Goal: Task Accomplishment & Management: Manage account settings

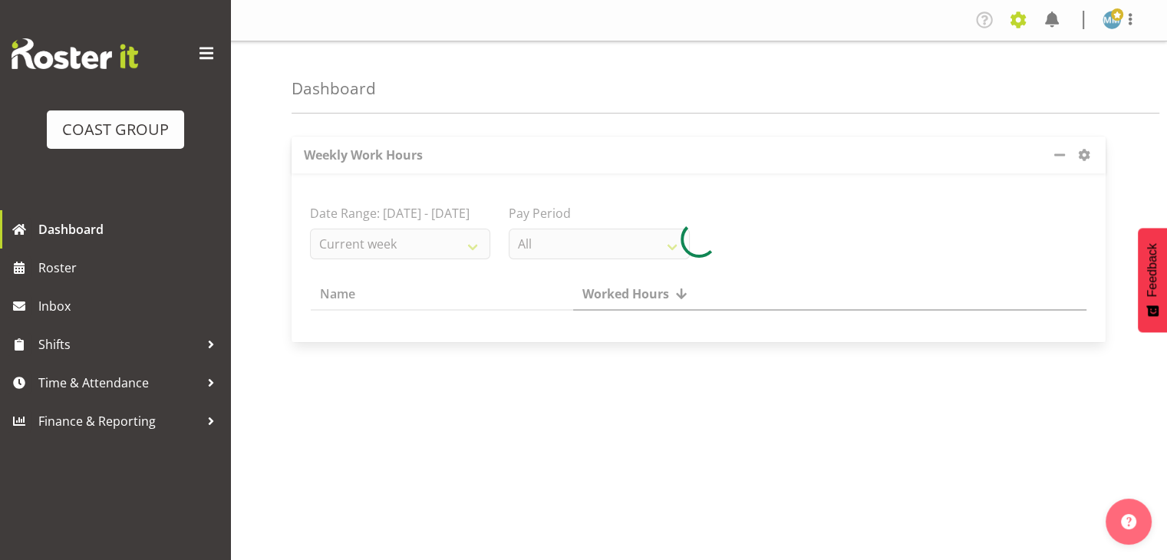
click at [1014, 22] on span at bounding box center [1018, 20] width 25 height 25
click at [933, 84] on link "Jobs" at bounding box center [956, 84] width 147 height 28
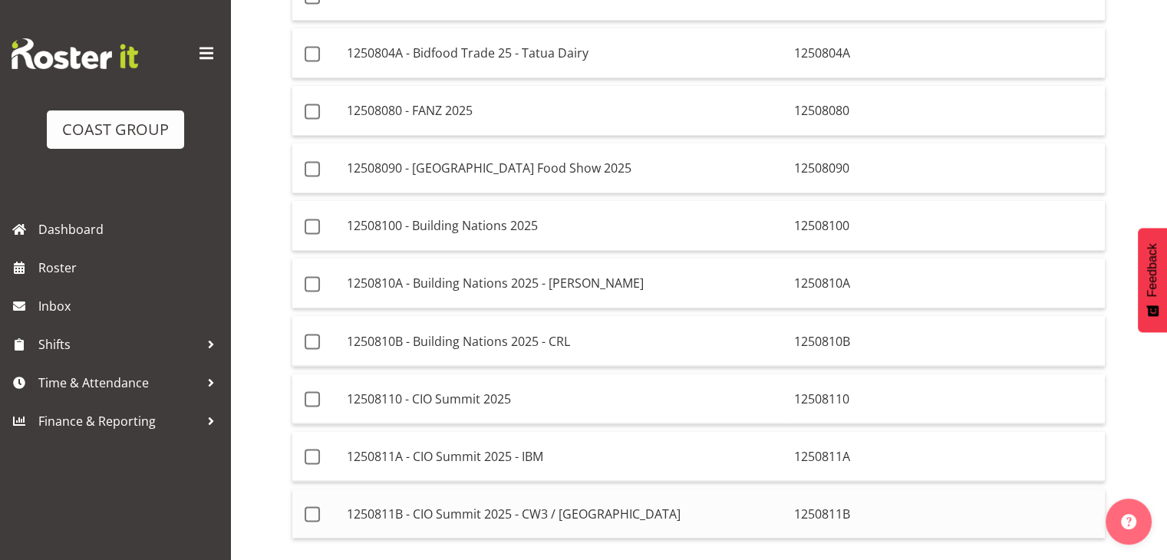
scroll to position [2614, 0]
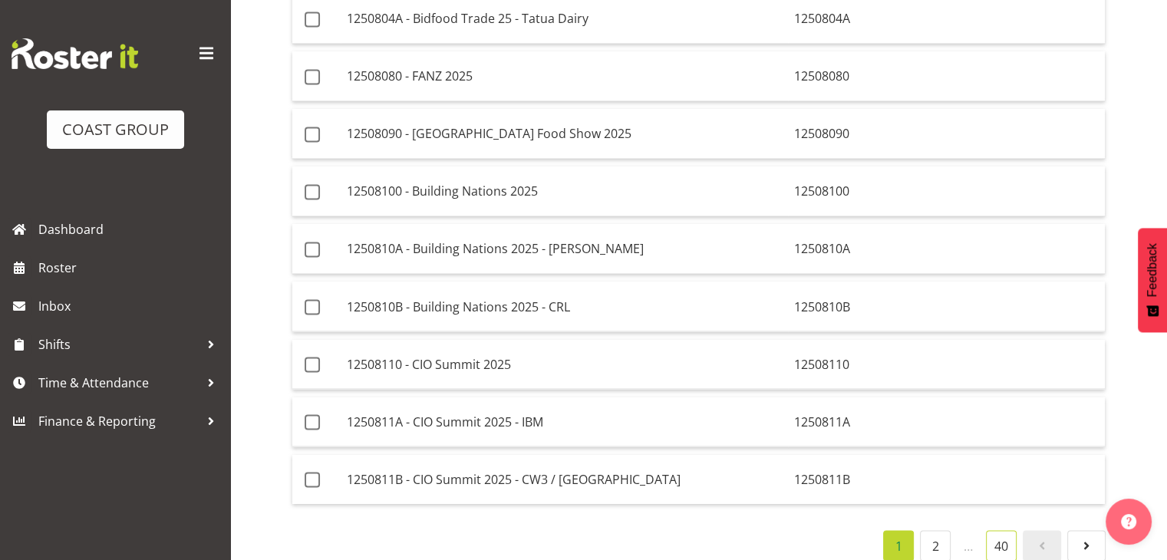
click at [1004, 530] on link "40" at bounding box center [1001, 545] width 31 height 31
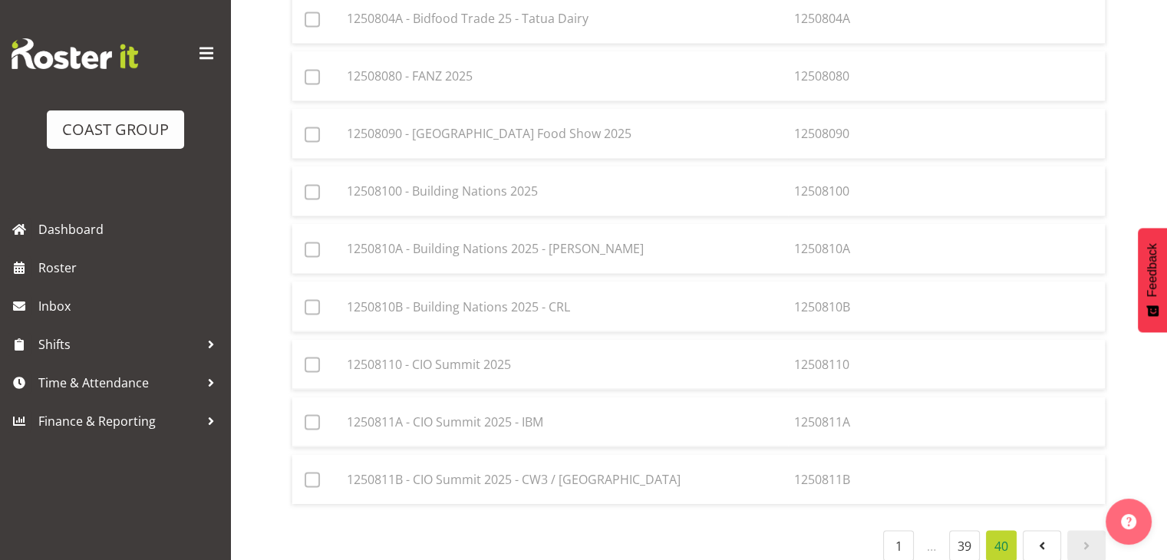
scroll to position [844, 0]
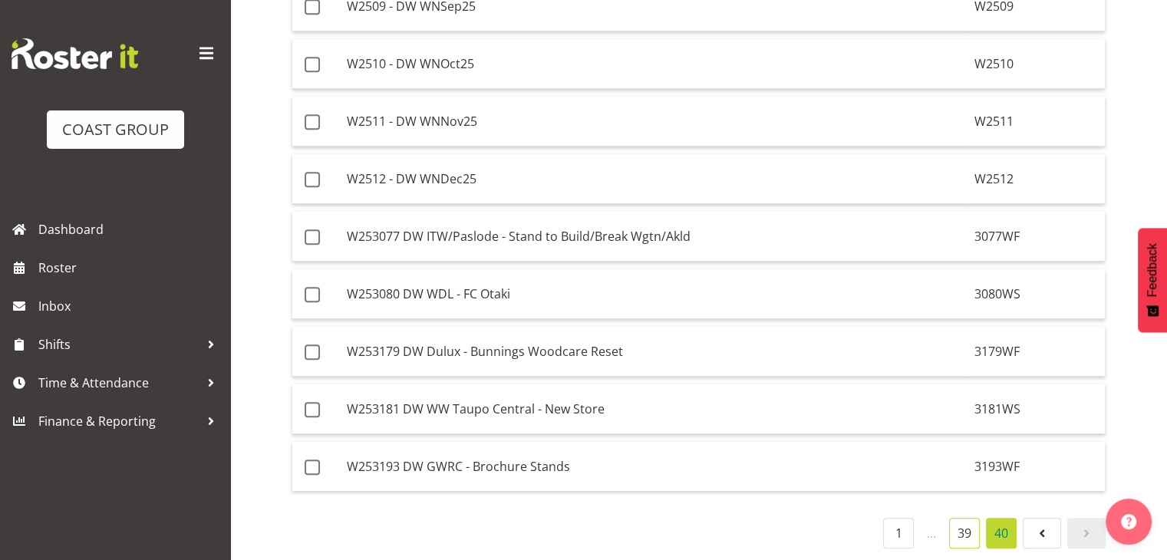
click at [974, 525] on link "39" at bounding box center [964, 533] width 31 height 31
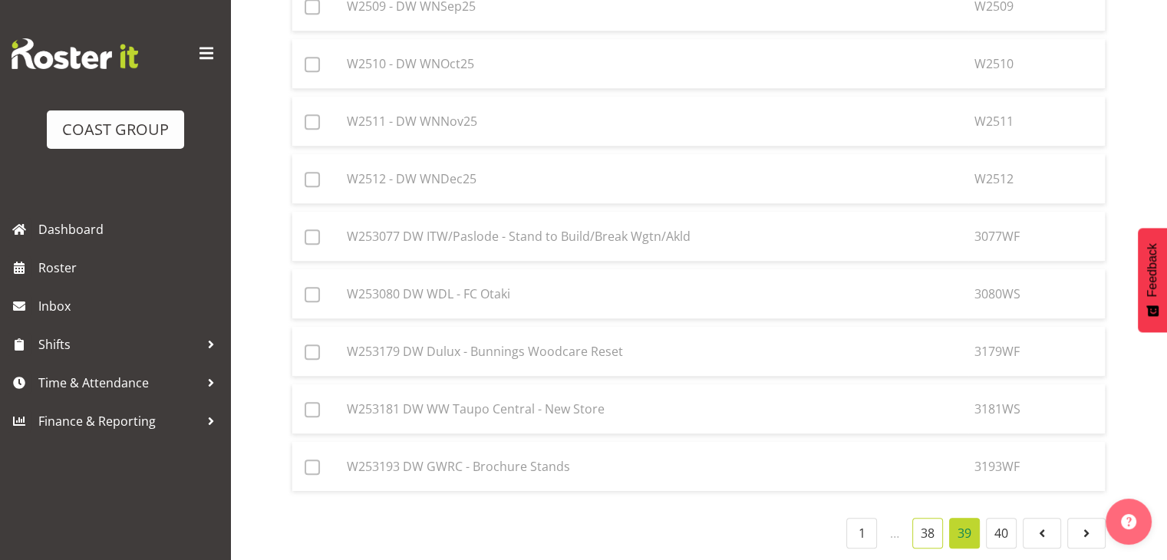
click at [930, 532] on link "38" at bounding box center [928, 533] width 31 height 31
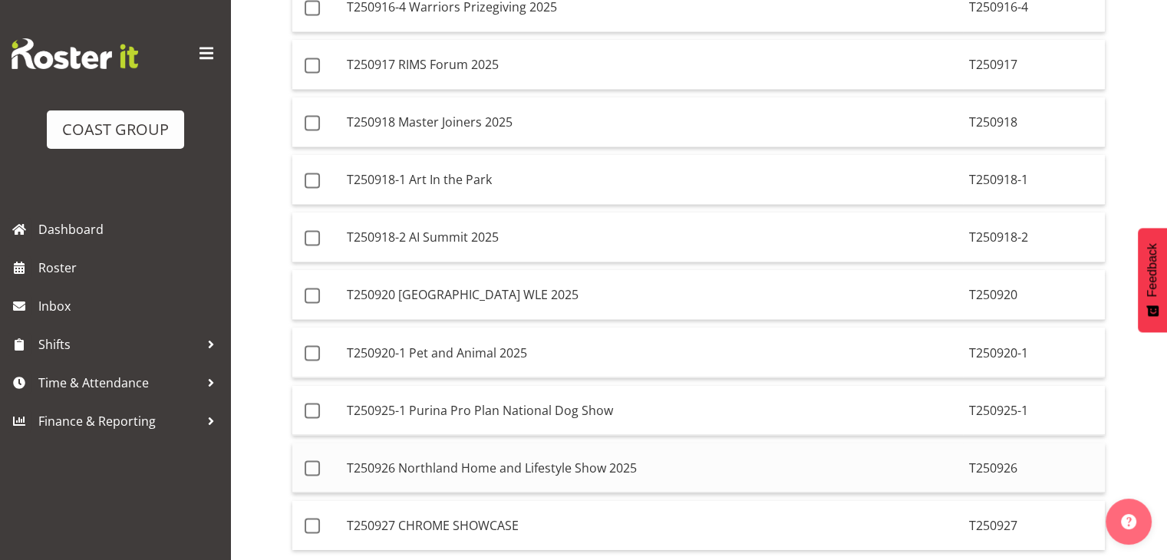
scroll to position [2614, 0]
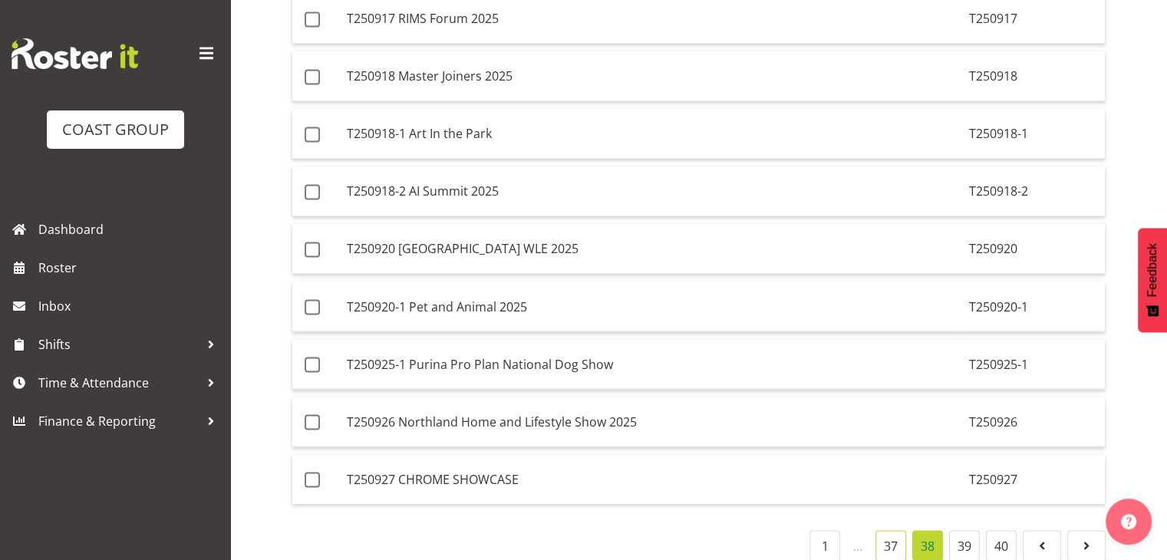
click at [890, 530] on link "37" at bounding box center [891, 545] width 31 height 31
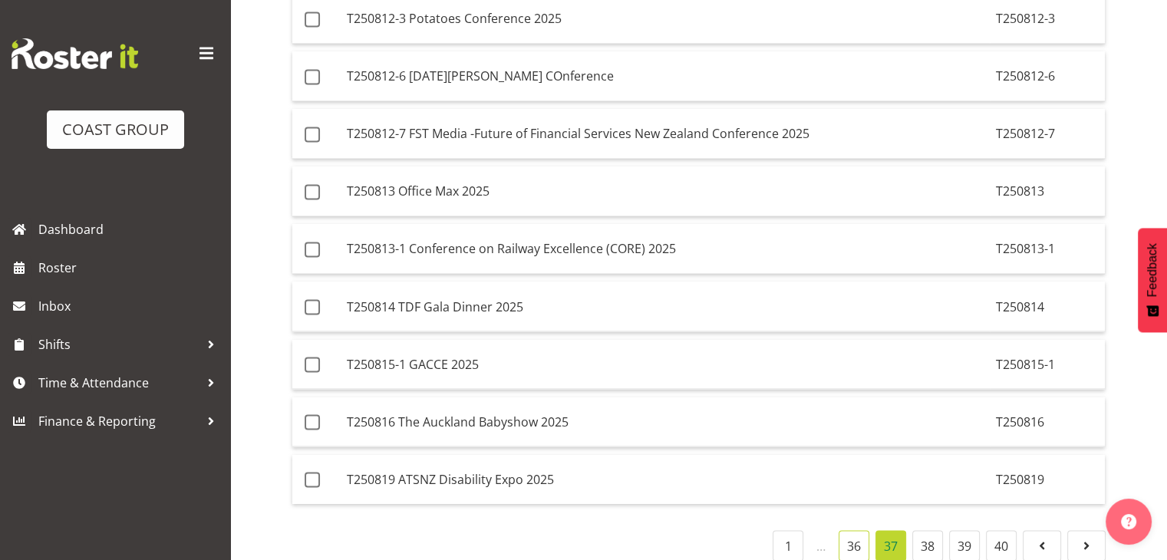
click at [861, 530] on link "36" at bounding box center [854, 545] width 31 height 31
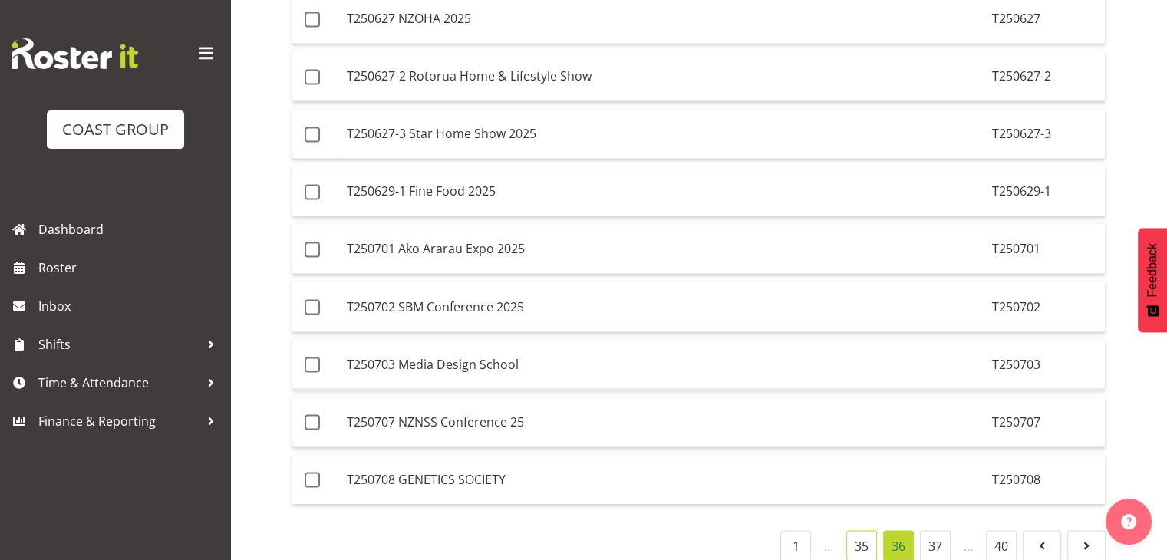
click at [864, 530] on link "35" at bounding box center [862, 545] width 31 height 31
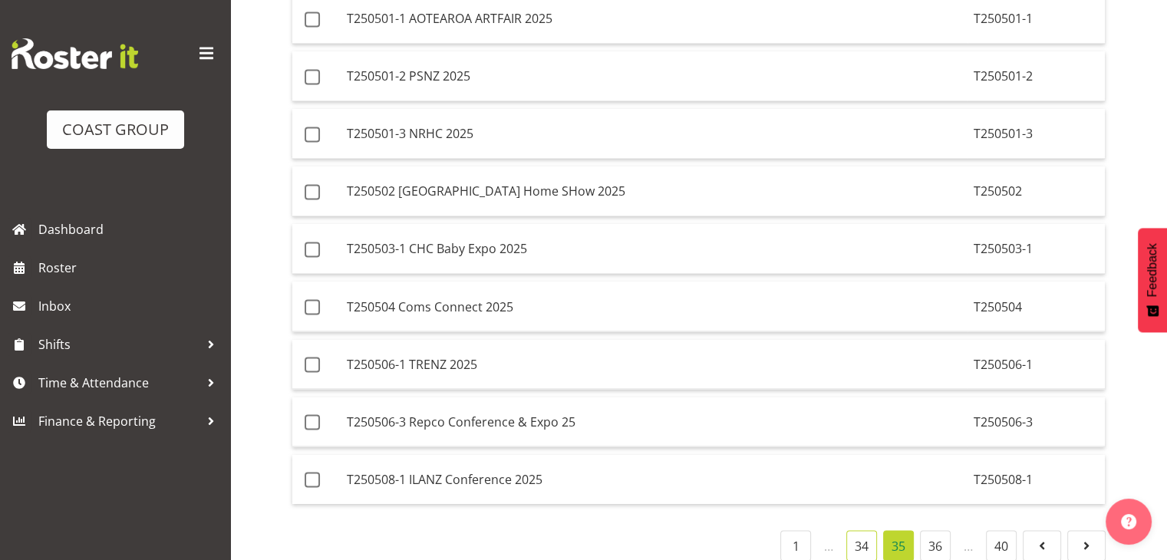
click at [863, 530] on link "34" at bounding box center [862, 545] width 31 height 31
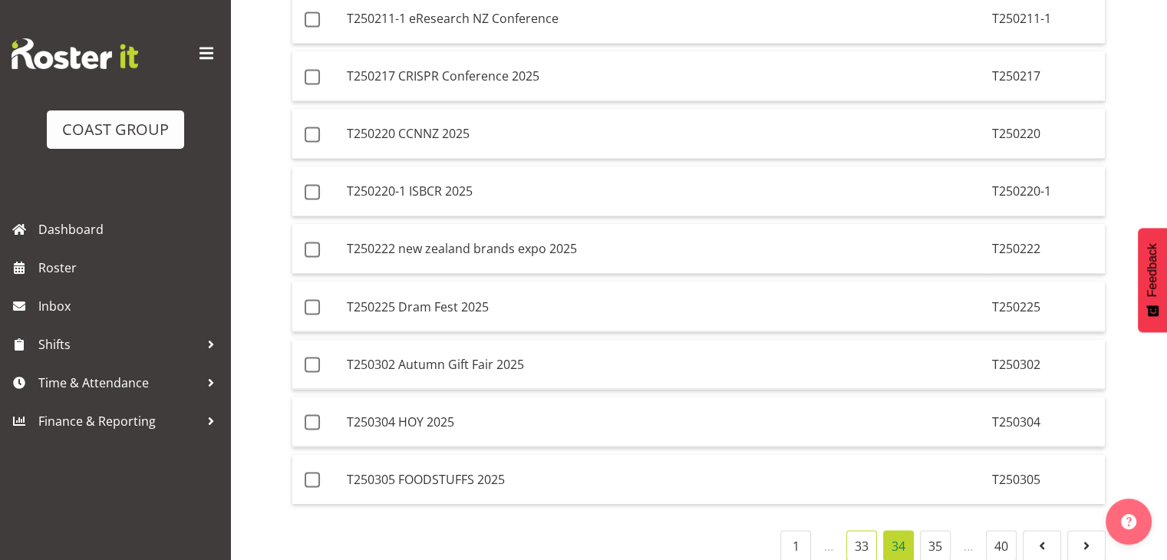
click at [861, 533] on link "33" at bounding box center [862, 545] width 31 height 31
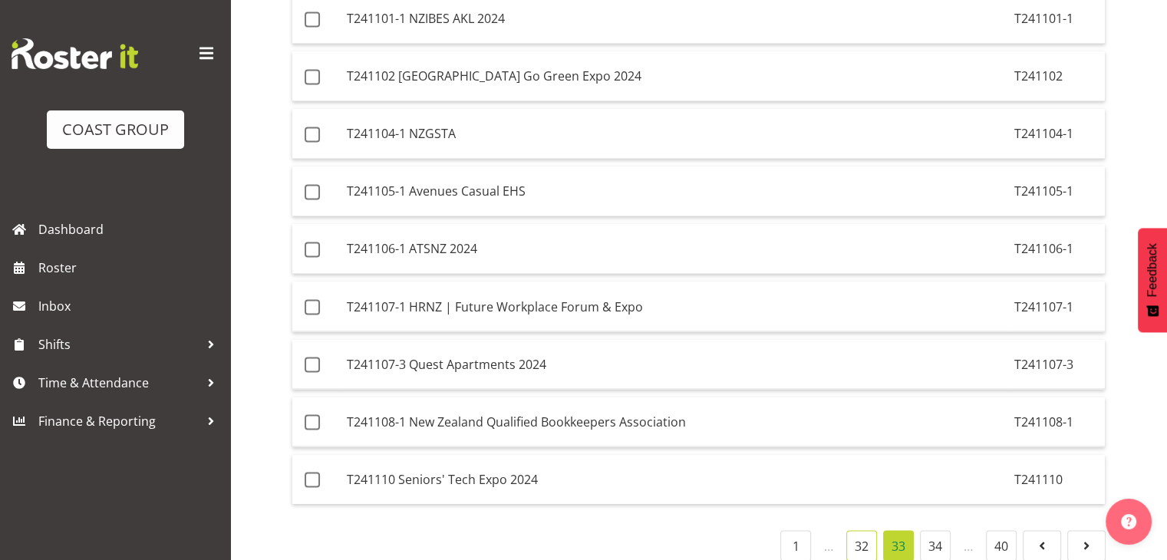
click at [851, 530] on link "32" at bounding box center [862, 545] width 31 height 31
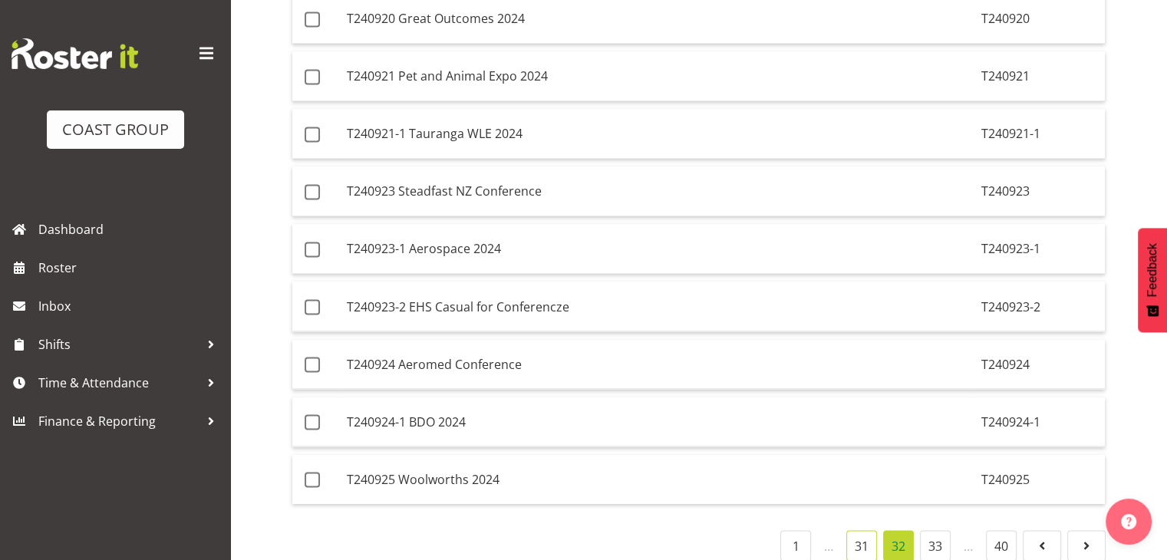
click at [854, 530] on link "31" at bounding box center [862, 545] width 31 height 31
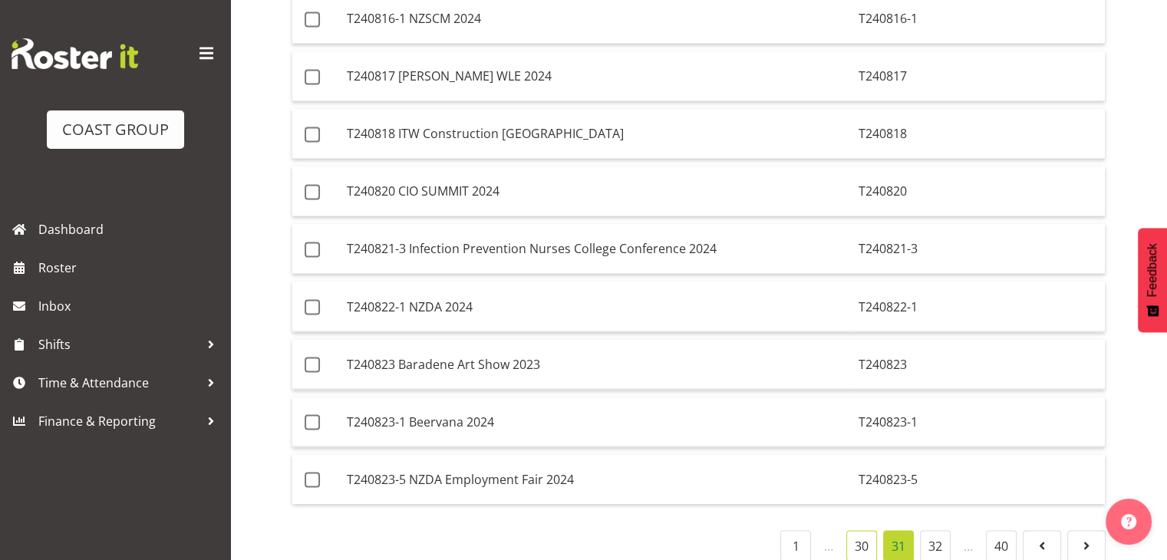
click at [866, 530] on link "30" at bounding box center [862, 545] width 31 height 31
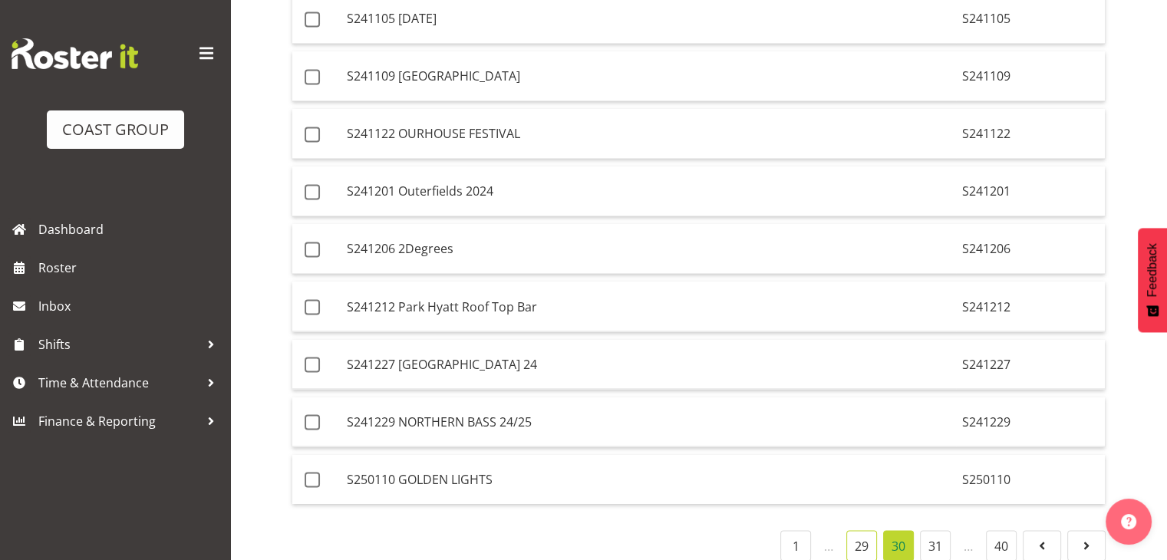
click at [860, 530] on link "29" at bounding box center [862, 545] width 31 height 31
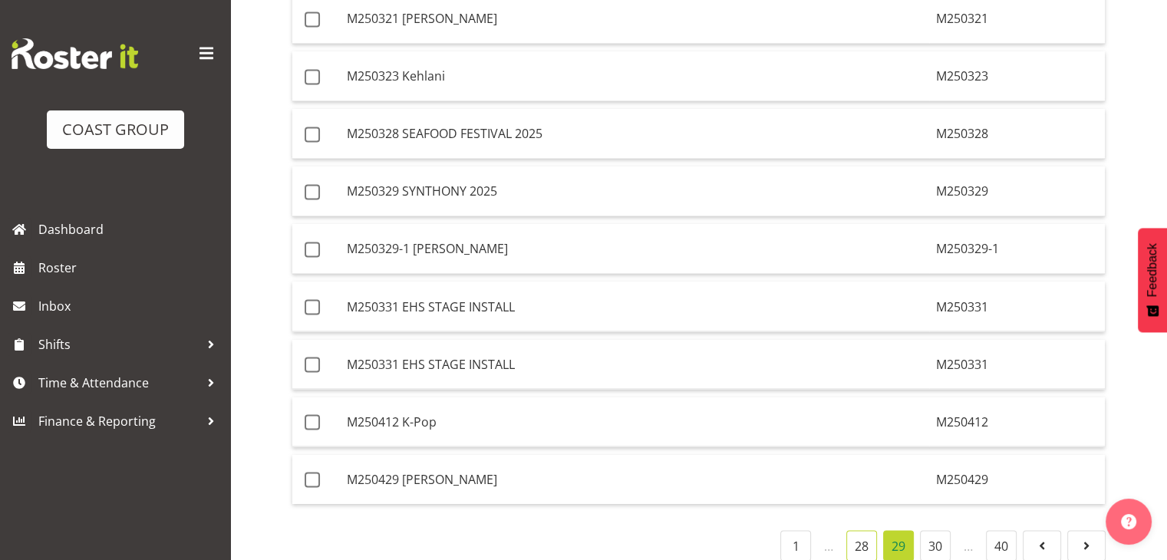
click at [860, 530] on link "28" at bounding box center [862, 545] width 31 height 31
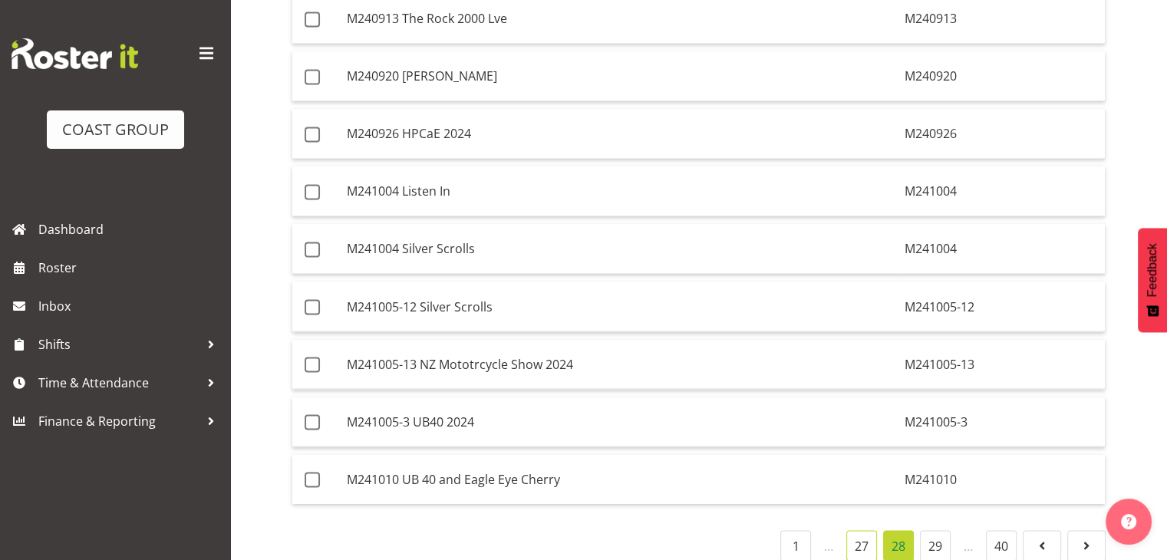
click at [858, 530] on link "27" at bounding box center [862, 545] width 31 height 31
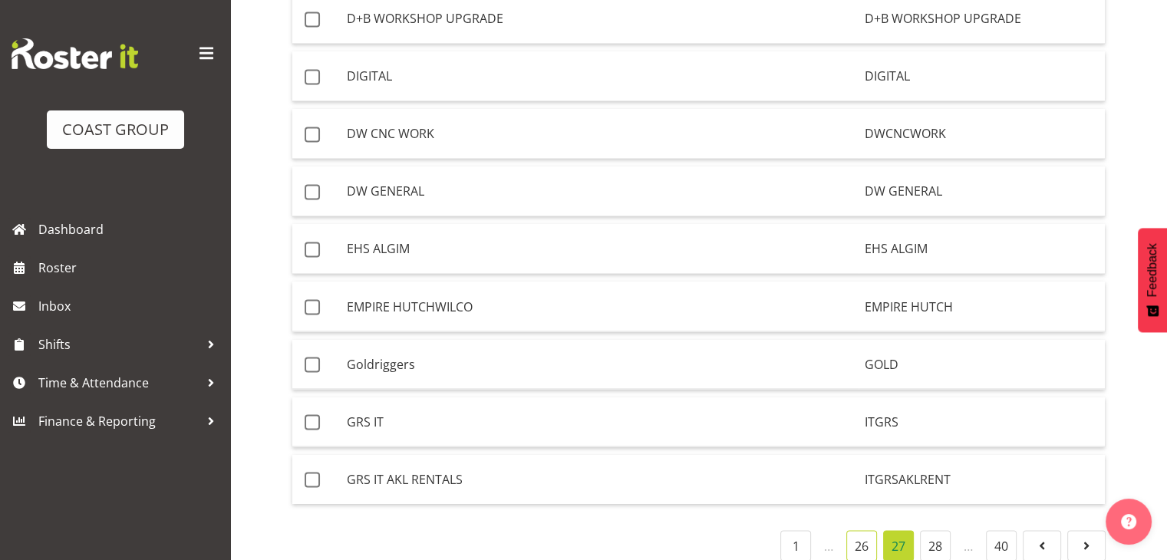
click at [857, 530] on link "26" at bounding box center [862, 545] width 31 height 31
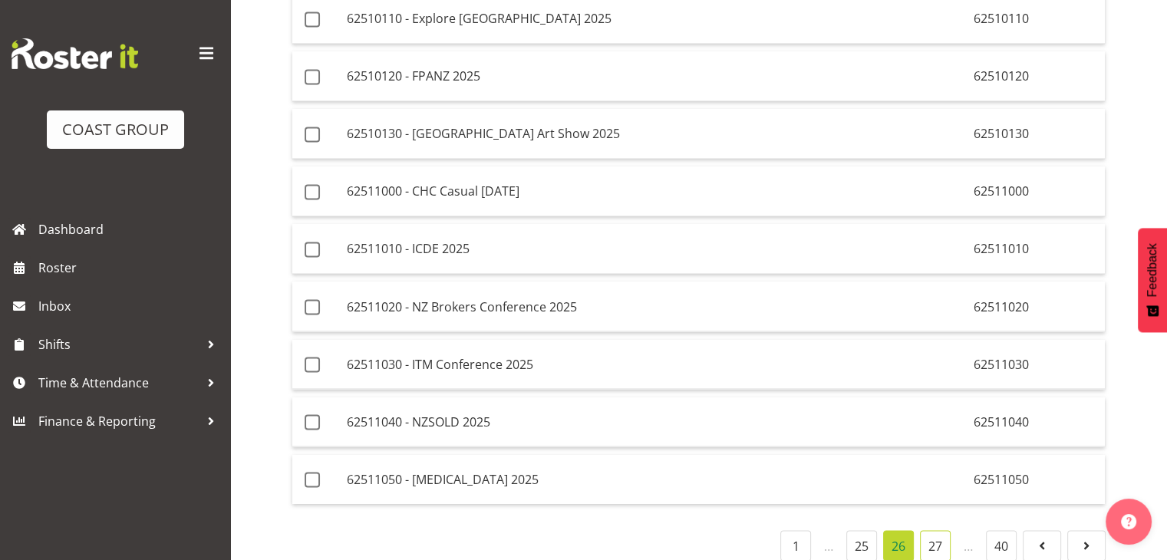
click at [941, 530] on link "27" at bounding box center [935, 545] width 31 height 31
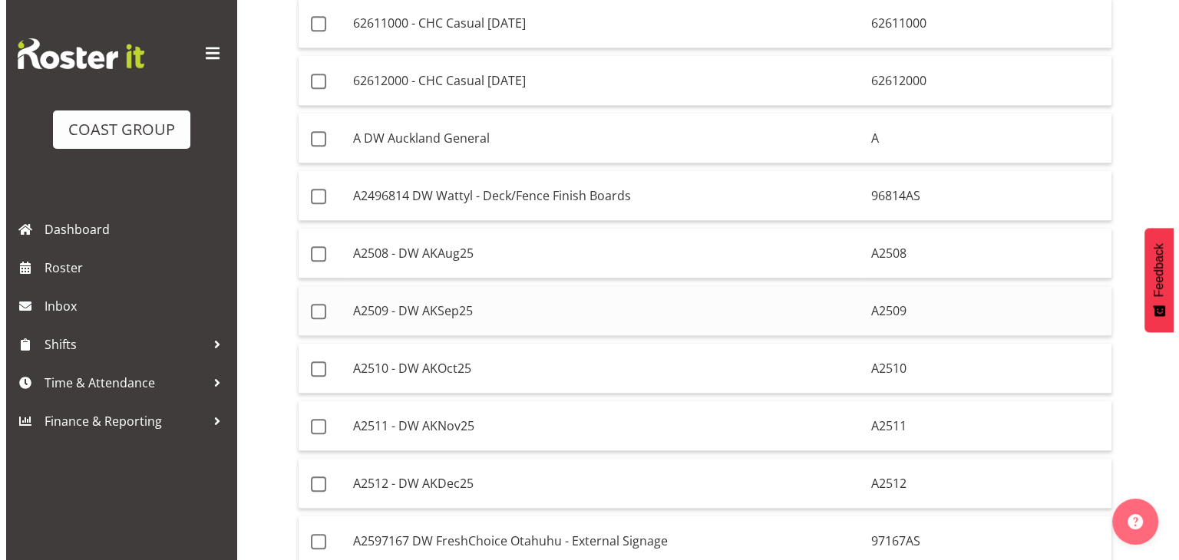
scroll to position [1309, 0]
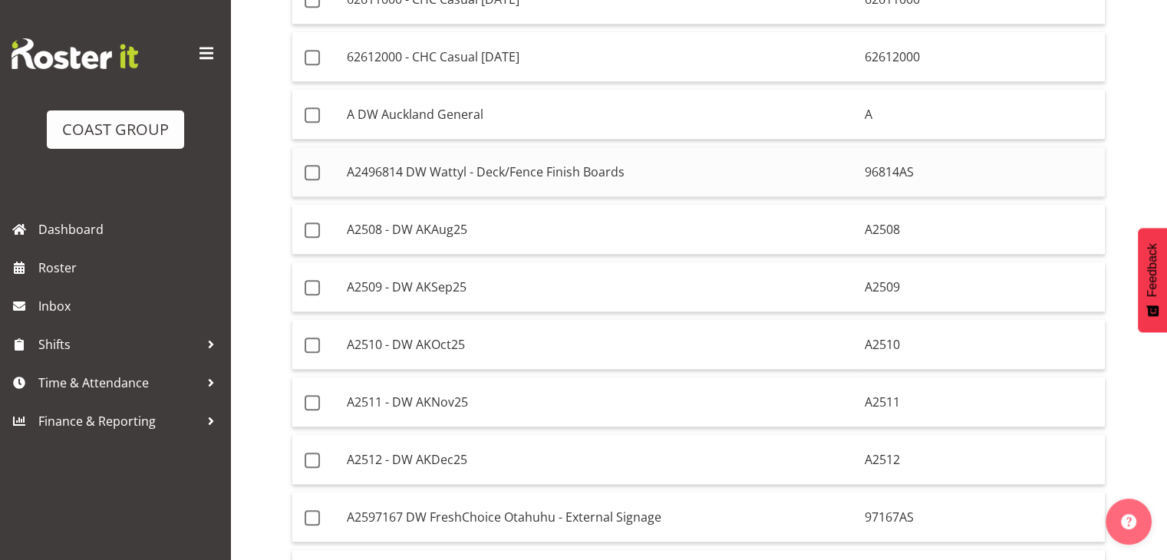
click at [446, 160] on td "A2496814 DW Wattyl - Deck/Fence Finish Boards" at bounding box center [600, 172] width 518 height 50
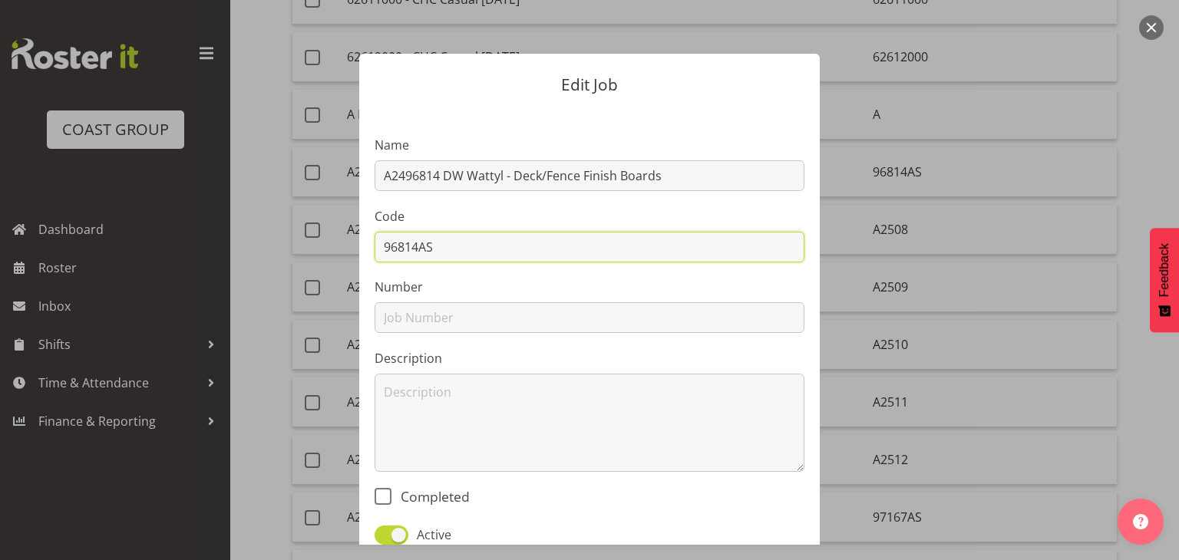
drag, startPoint x: 436, startPoint y: 249, endPoint x: 378, endPoint y: 243, distance: 57.9
click at [378, 243] on input "96814AS" at bounding box center [590, 247] width 430 height 31
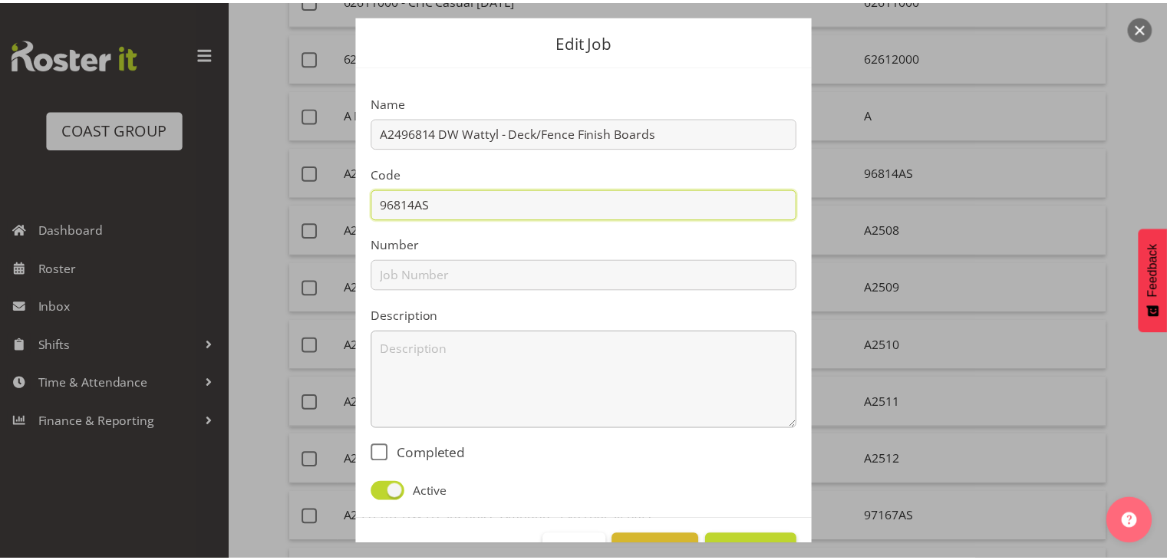
scroll to position [77, 0]
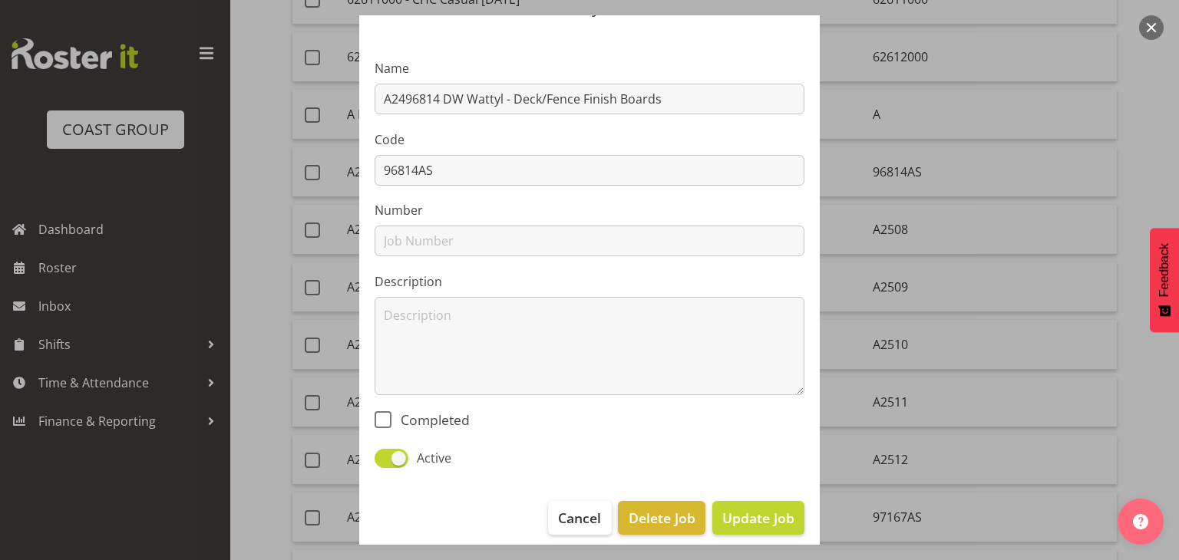
click at [1151, 26] on button "button" at bounding box center [1151, 27] width 25 height 25
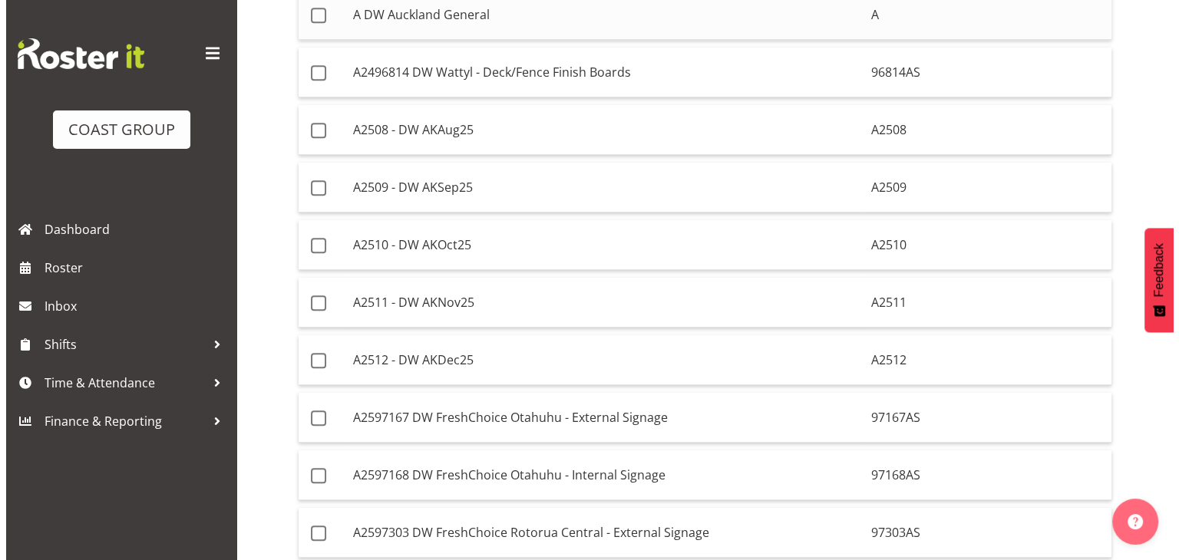
scroll to position [1309, 0]
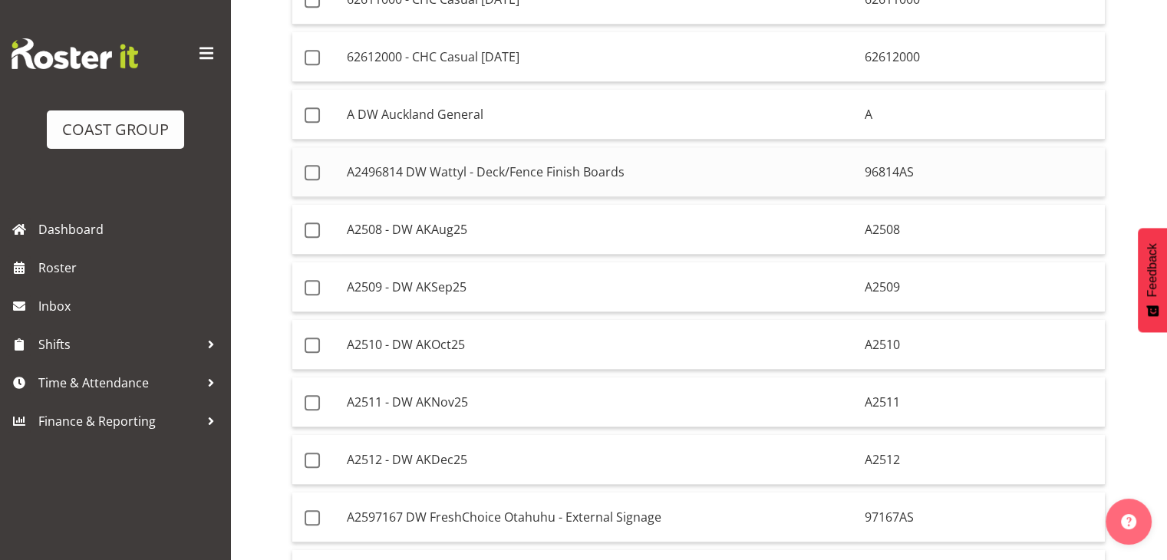
click at [400, 166] on td "A2496814 DW Wattyl - Deck/Fence Finish Boards" at bounding box center [600, 172] width 518 height 50
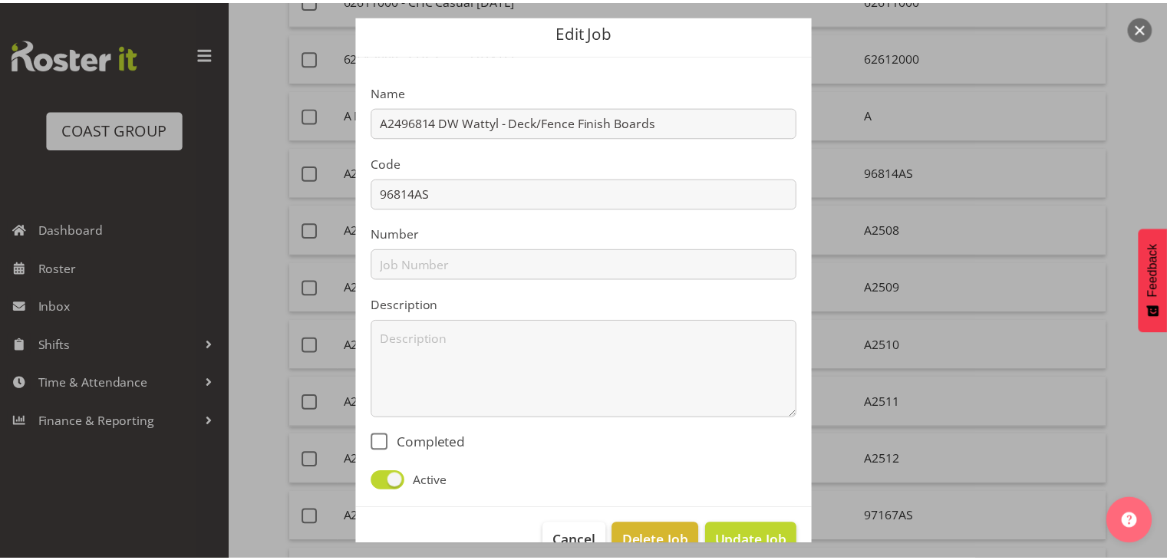
scroll to position [91, 0]
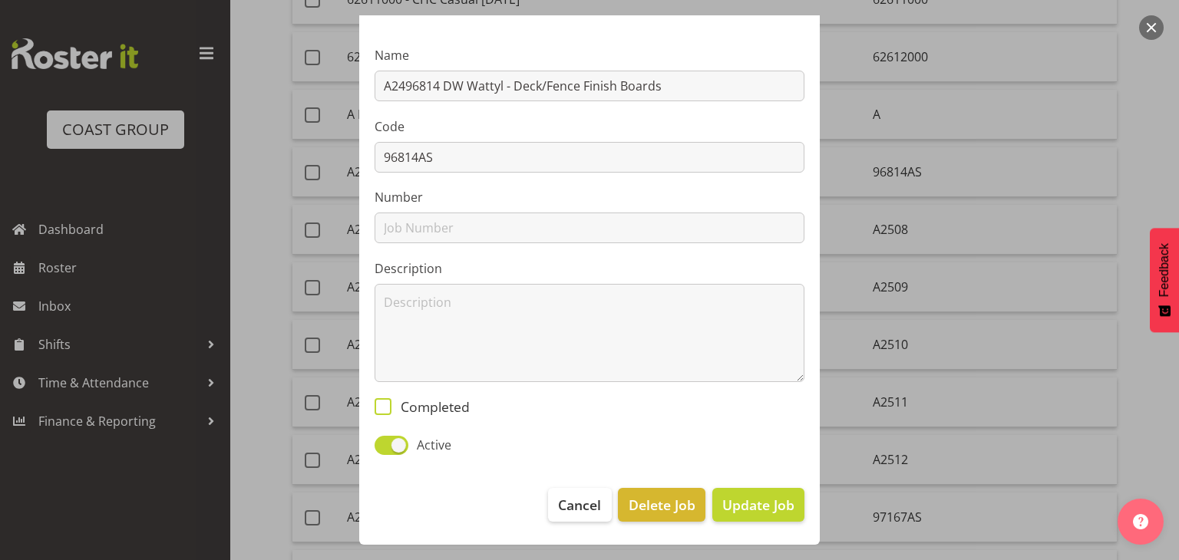
drag, startPoint x: 385, startPoint y: 402, endPoint x: 397, endPoint y: 411, distance: 15.4
click at [387, 401] on label "Completed" at bounding box center [422, 406] width 95 height 17
click at [385, 401] on input "Completed" at bounding box center [380, 406] width 10 height 10
checkbox input "true"
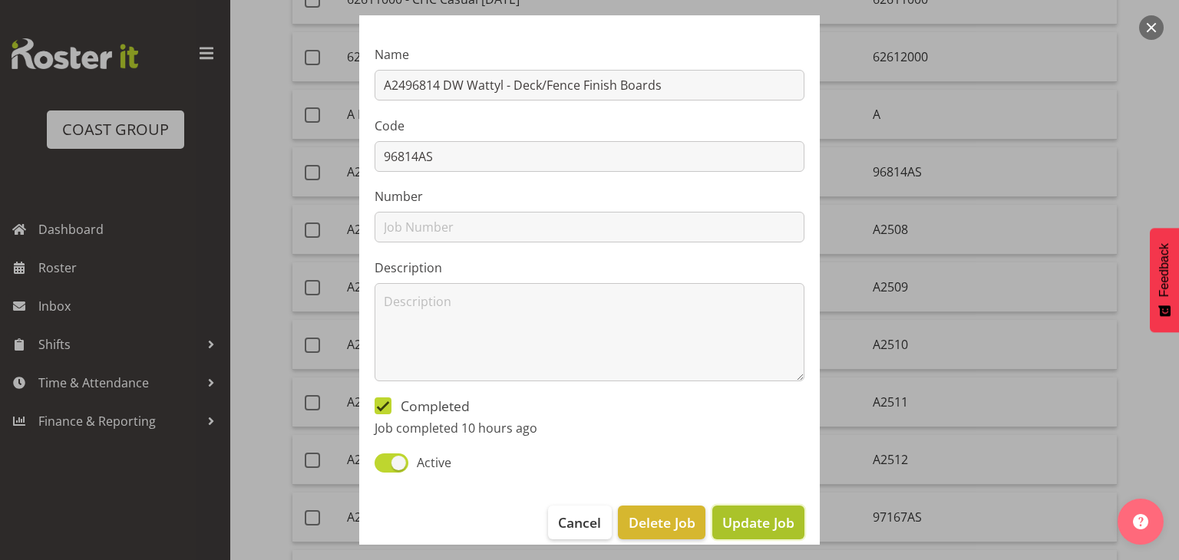
click at [765, 524] on span "Update Job" at bounding box center [758, 523] width 72 height 20
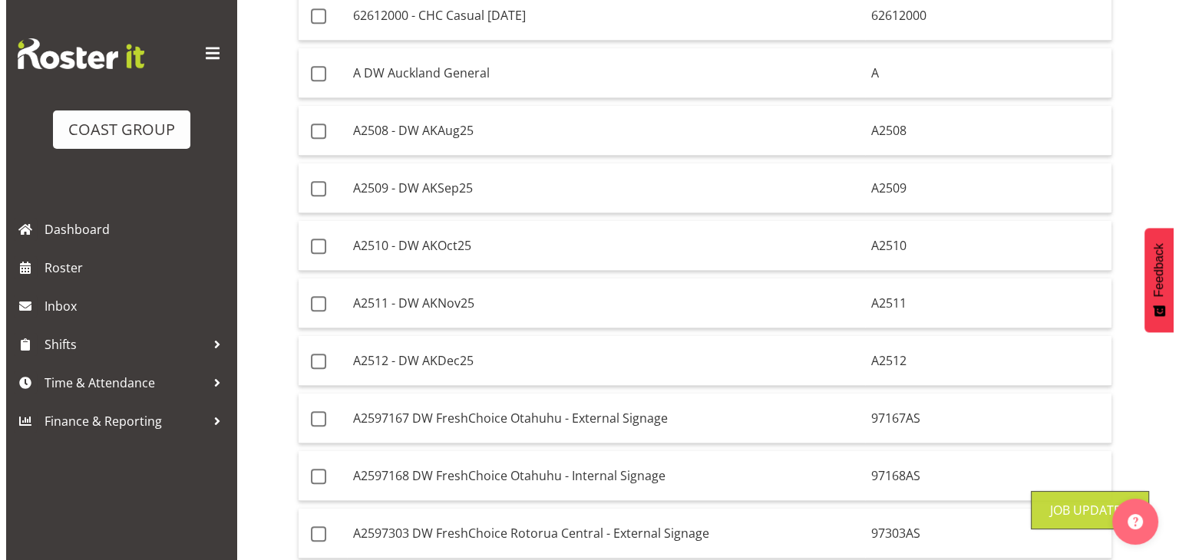
scroll to position [1385, 0]
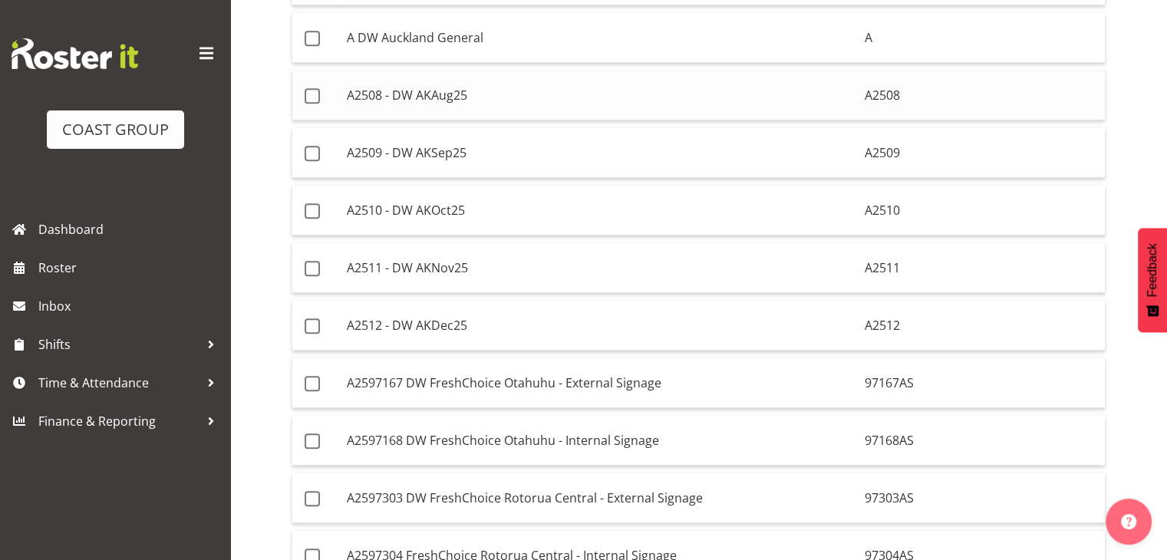
click at [506, 78] on td "A2508 - DW AKAug25" at bounding box center [600, 96] width 518 height 50
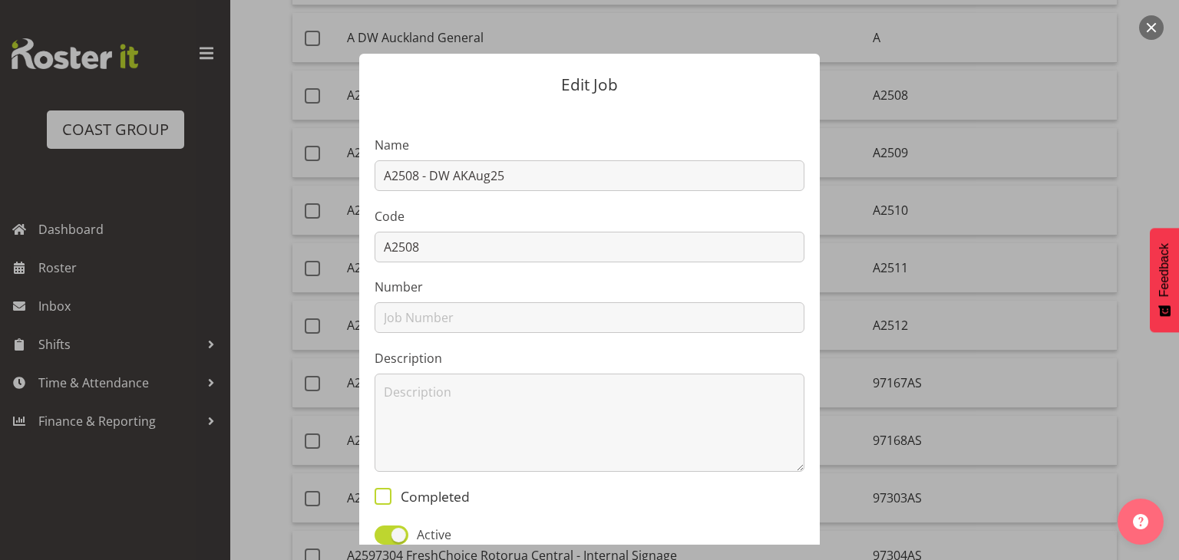
click at [376, 498] on span at bounding box center [383, 496] width 17 height 17
click at [376, 498] on input "Completed" at bounding box center [380, 496] width 10 height 10
checkbox input "true"
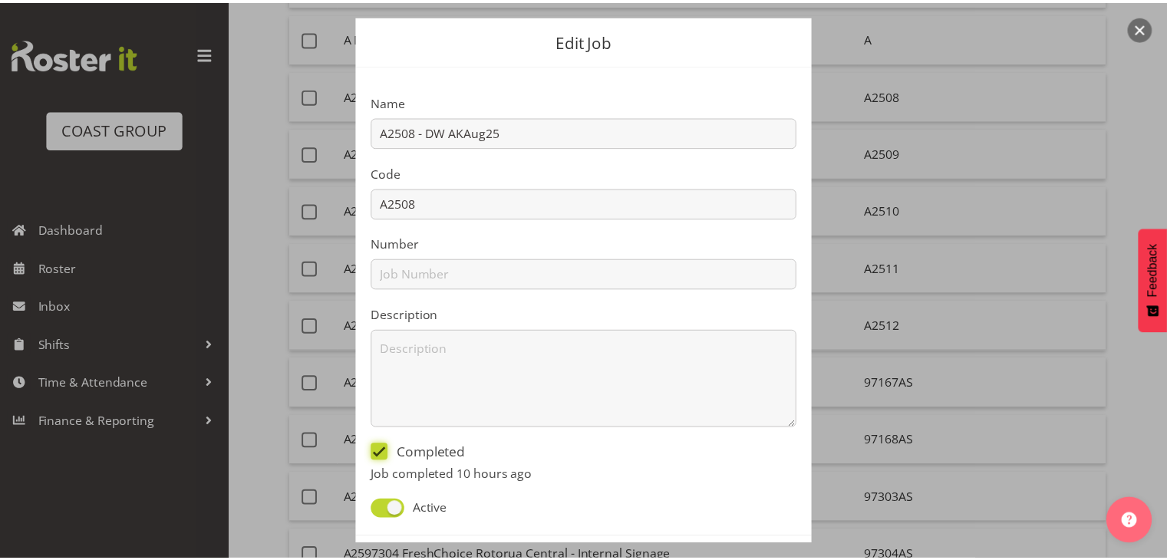
scroll to position [109, 0]
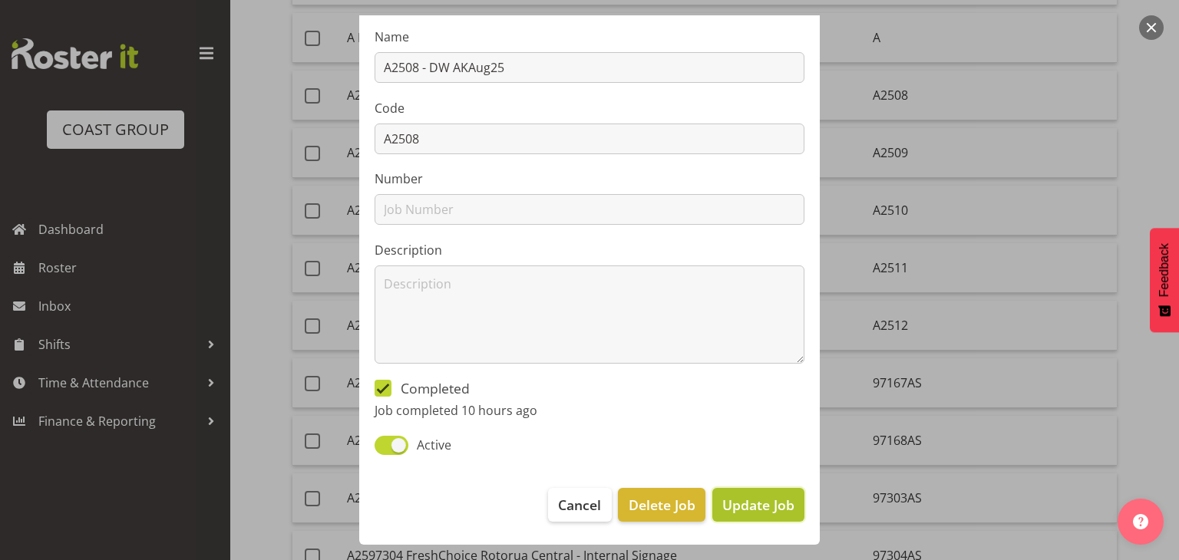
click at [764, 501] on span "Update Job" at bounding box center [758, 505] width 72 height 20
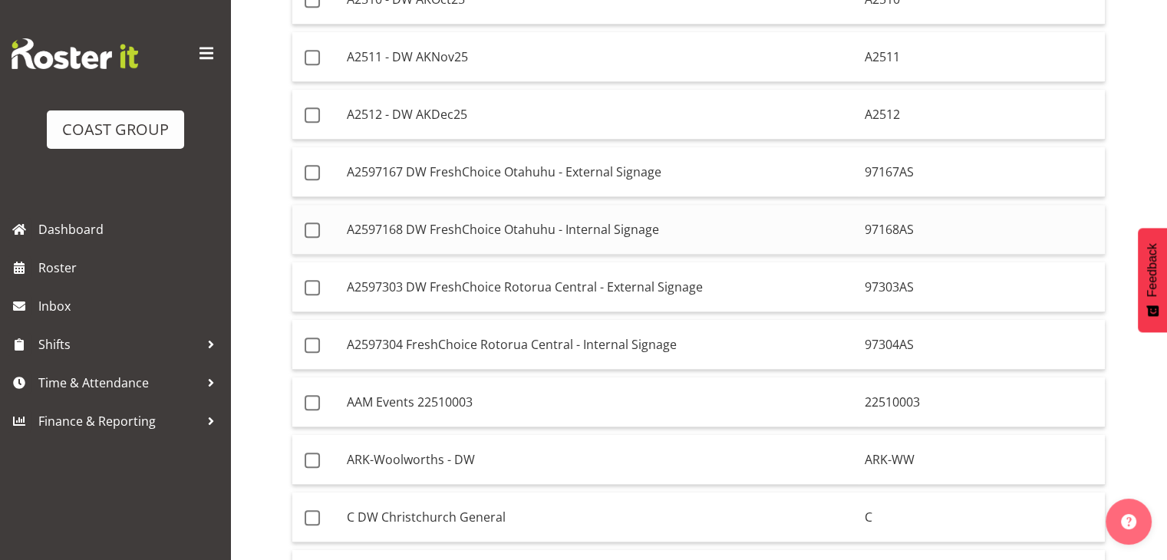
scroll to position [1616, 0]
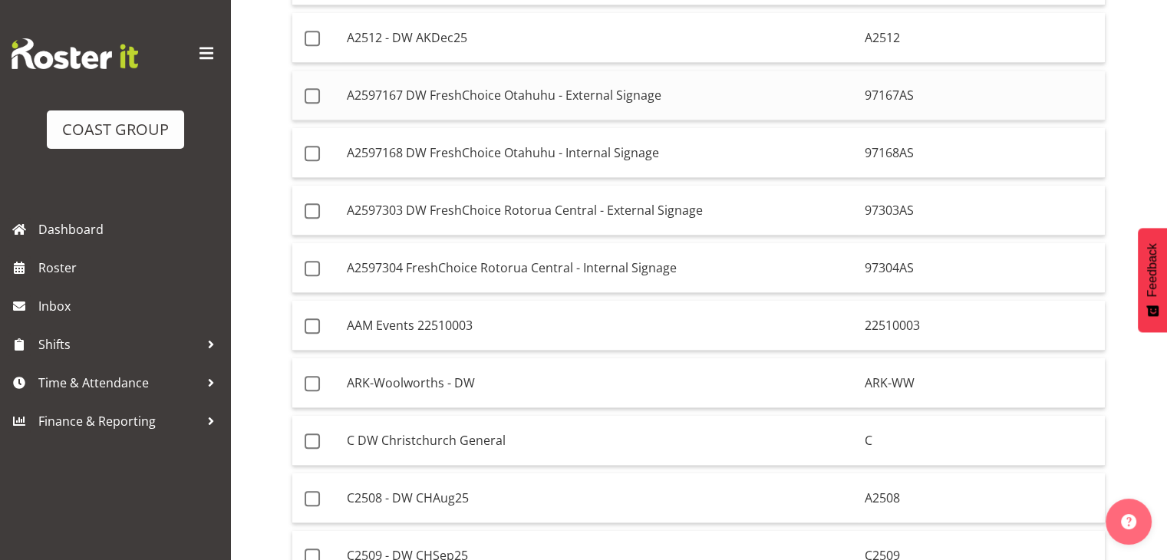
click at [543, 77] on td "A2597167 DW FreshChoice Otahuhu - External Signage" at bounding box center [600, 96] width 518 height 50
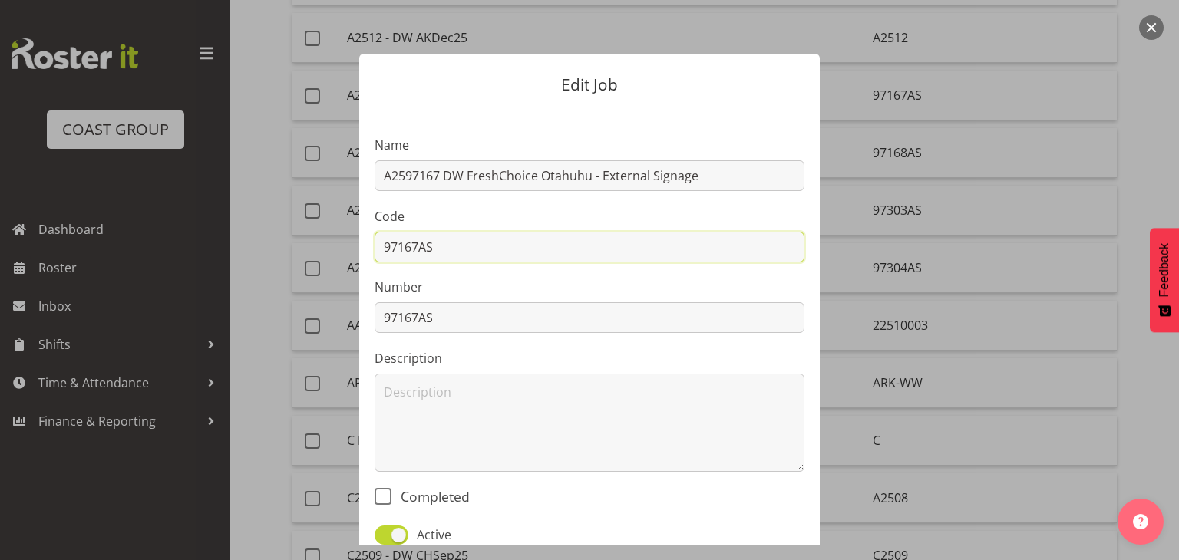
drag, startPoint x: 433, startPoint y: 249, endPoint x: 371, endPoint y: 249, distance: 61.4
click at [375, 249] on input "97167AS" at bounding box center [590, 247] width 430 height 31
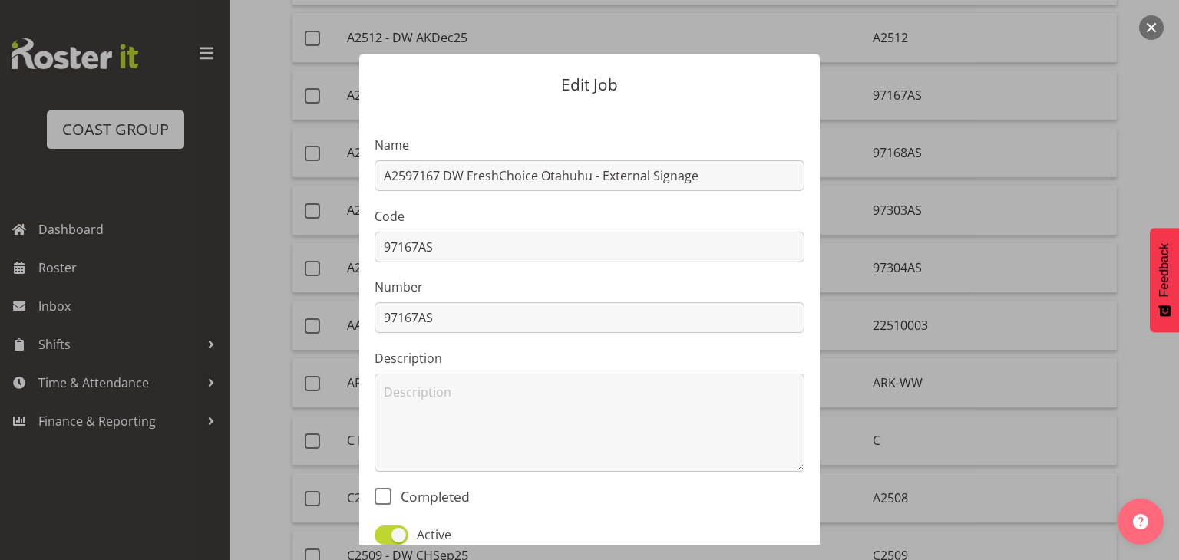
click at [1159, 33] on button "button" at bounding box center [1151, 27] width 25 height 25
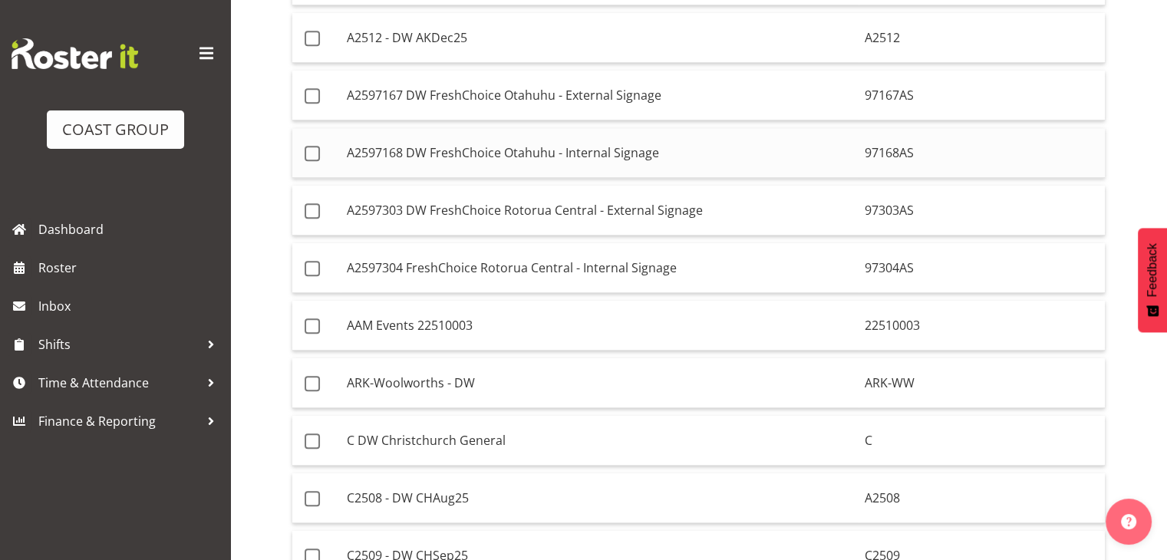
click at [571, 140] on td "A2597168 DW FreshChoice Otahuhu - Internal Signage" at bounding box center [600, 153] width 518 height 50
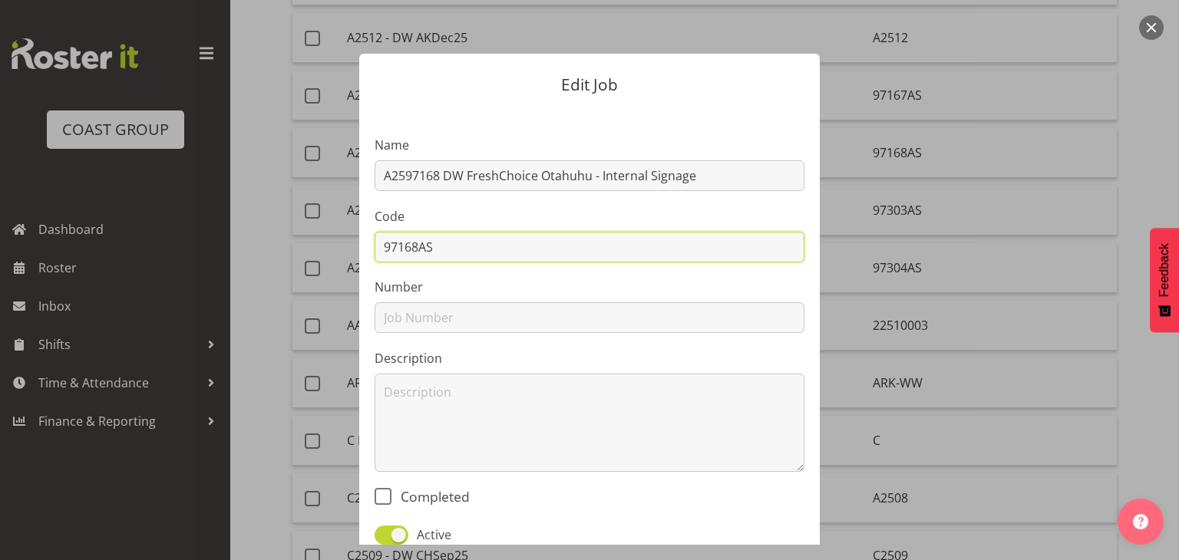
drag, startPoint x: 454, startPoint y: 254, endPoint x: 368, endPoint y: 246, distance: 86.4
click at [375, 246] on input "97168AS" at bounding box center [590, 247] width 430 height 31
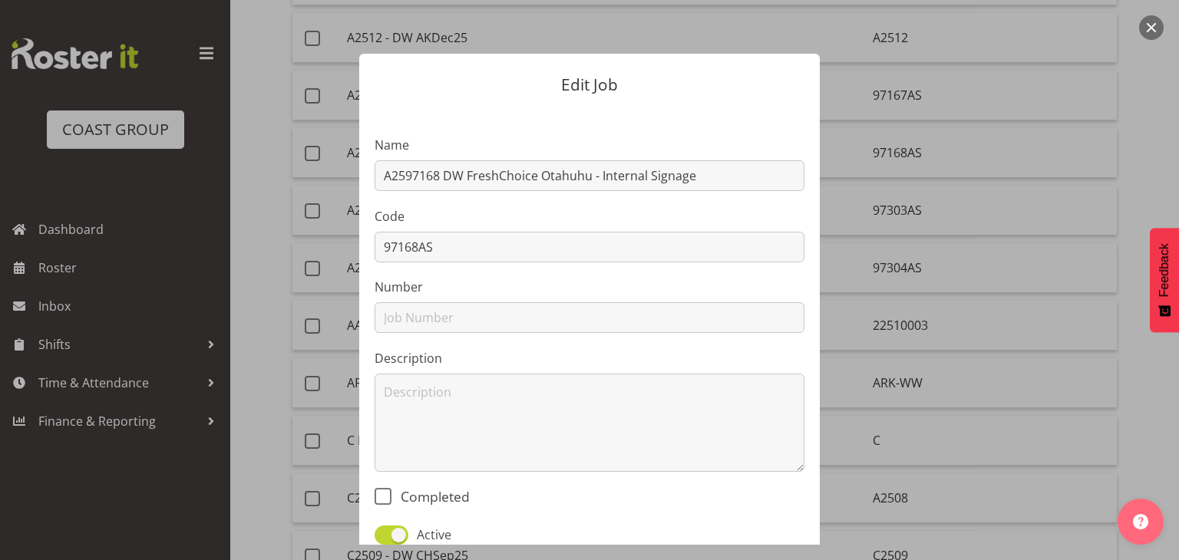
drag, startPoint x: 1150, startPoint y: 24, endPoint x: 1124, endPoint y: 22, distance: 26.1
click at [1150, 24] on button "button" at bounding box center [1151, 27] width 25 height 25
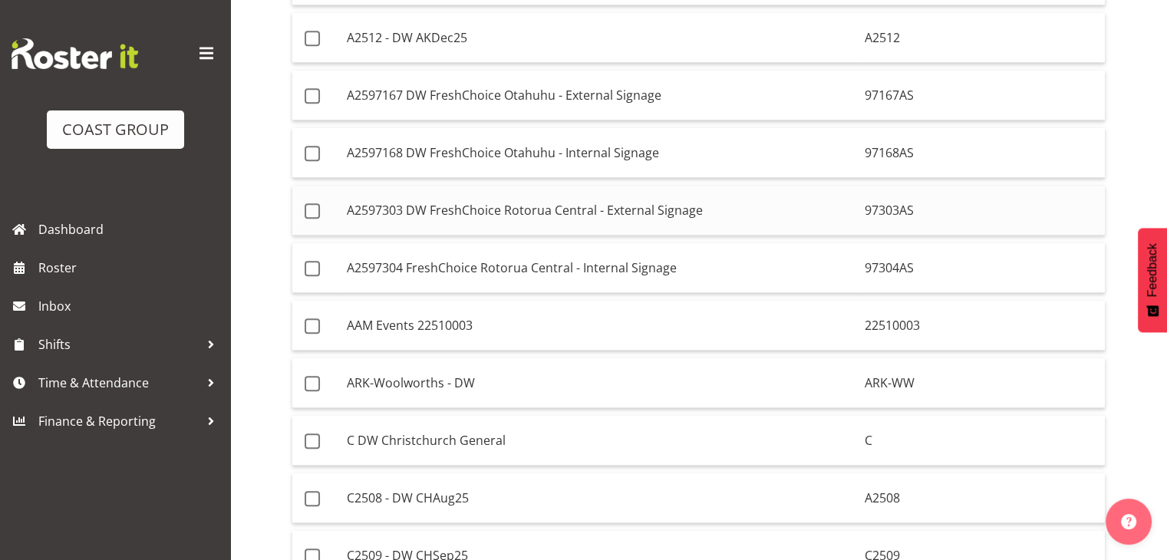
click at [500, 200] on td "A2597303 DW FreshChoice Rotorua Central - External Signage" at bounding box center [600, 211] width 518 height 50
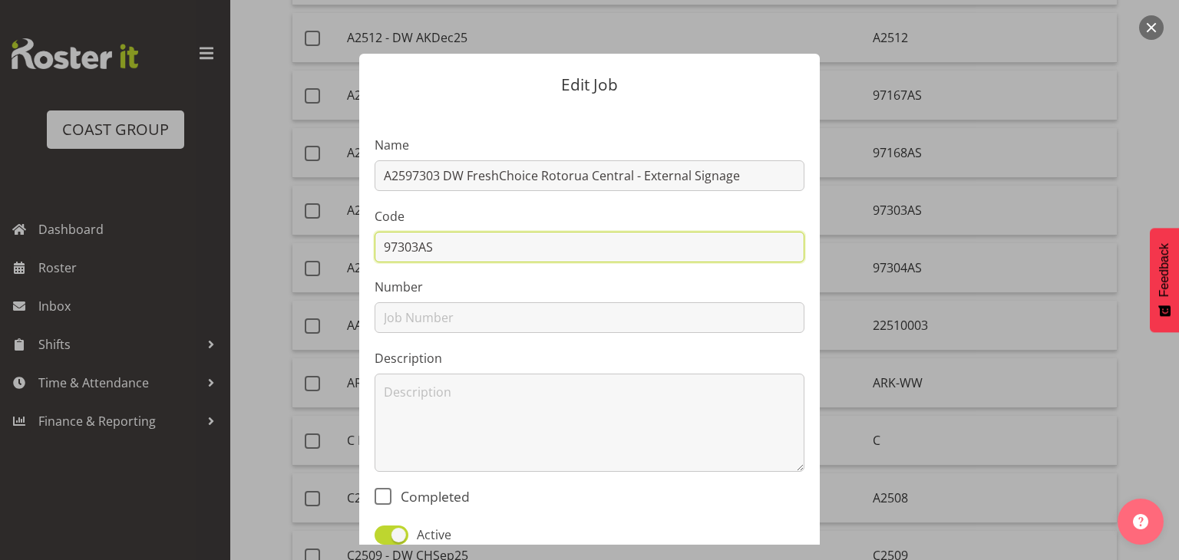
drag, startPoint x: 461, startPoint y: 248, endPoint x: 374, endPoint y: 246, distance: 86.7
click at [375, 246] on input "97303AS" at bounding box center [590, 247] width 430 height 31
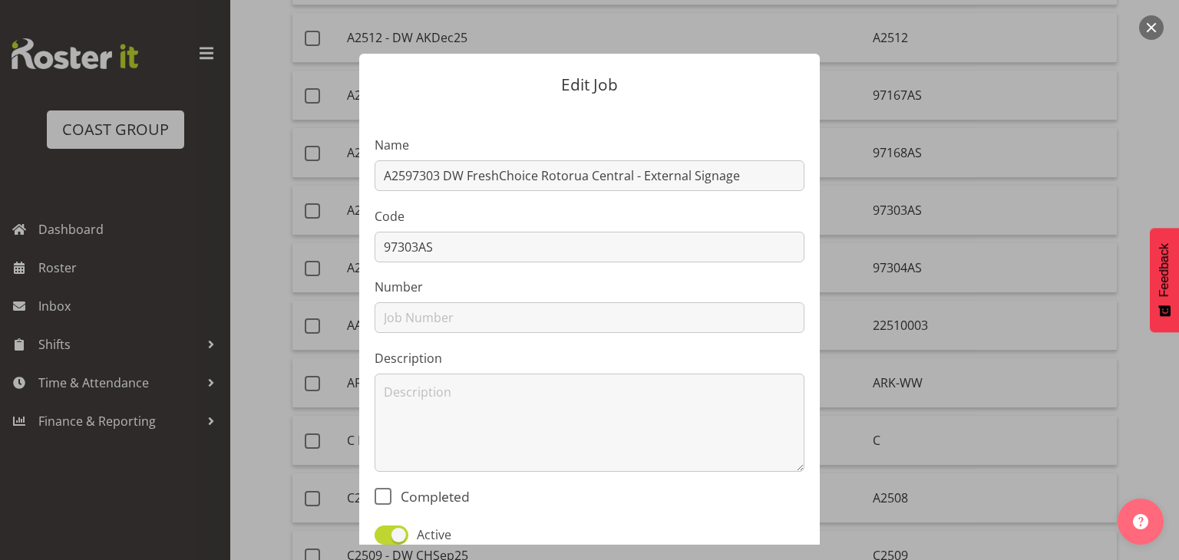
click at [1148, 22] on button "button" at bounding box center [1151, 27] width 25 height 25
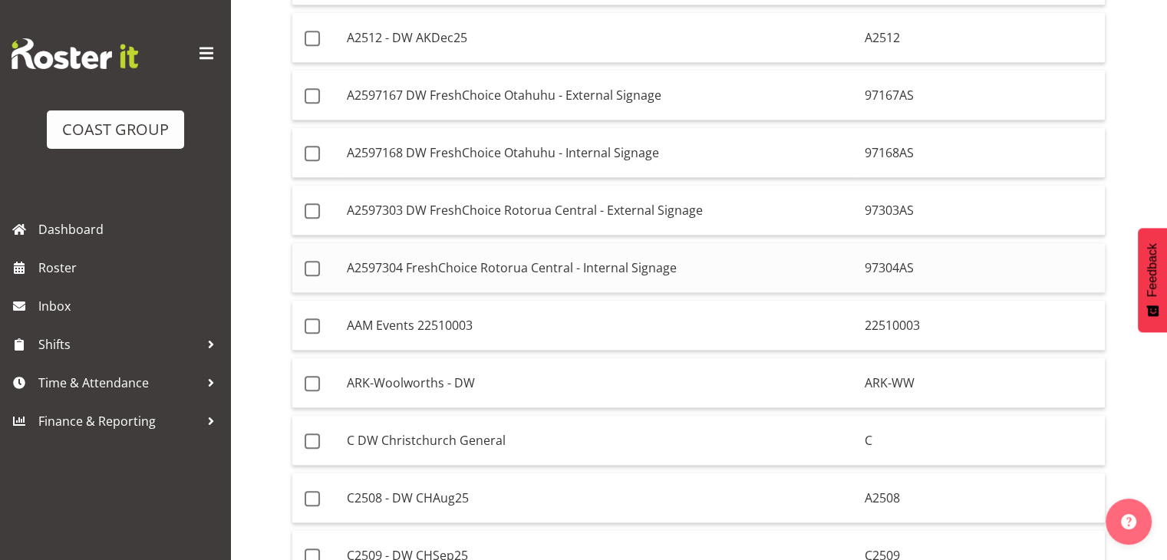
click at [530, 261] on td "A2597304 FreshChoice Rotorua Central - Internal Signage" at bounding box center [600, 268] width 518 height 50
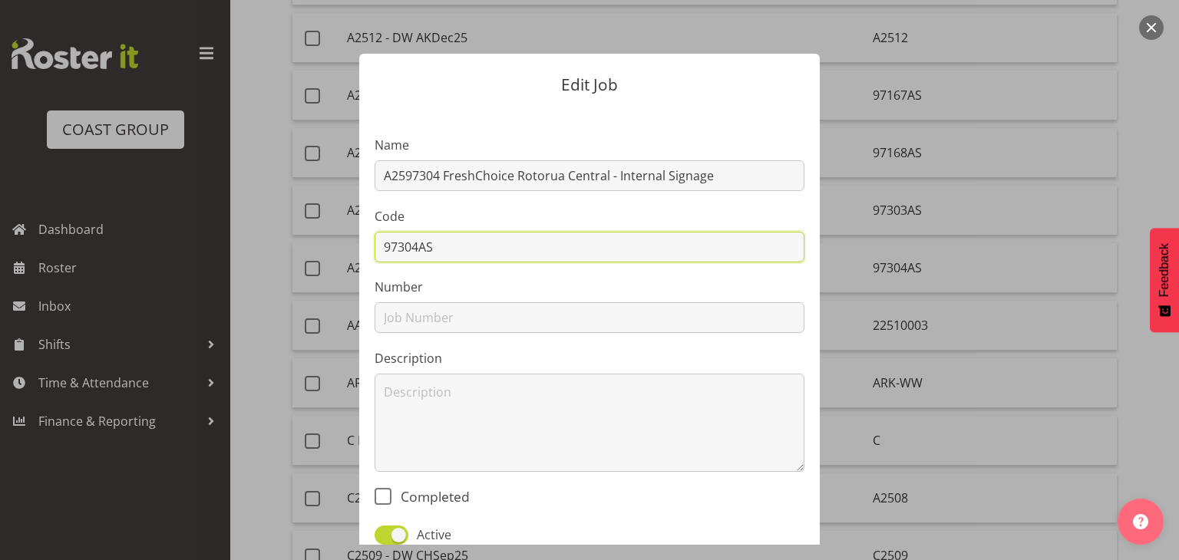
drag, startPoint x: 441, startPoint y: 248, endPoint x: 346, endPoint y: 246, distance: 95.2
click at [346, 246] on div "Edit Job Name A2597304 FreshChoice Rotorua Central - Internal Signage Code 9730…" at bounding box center [589, 280] width 491 height 530
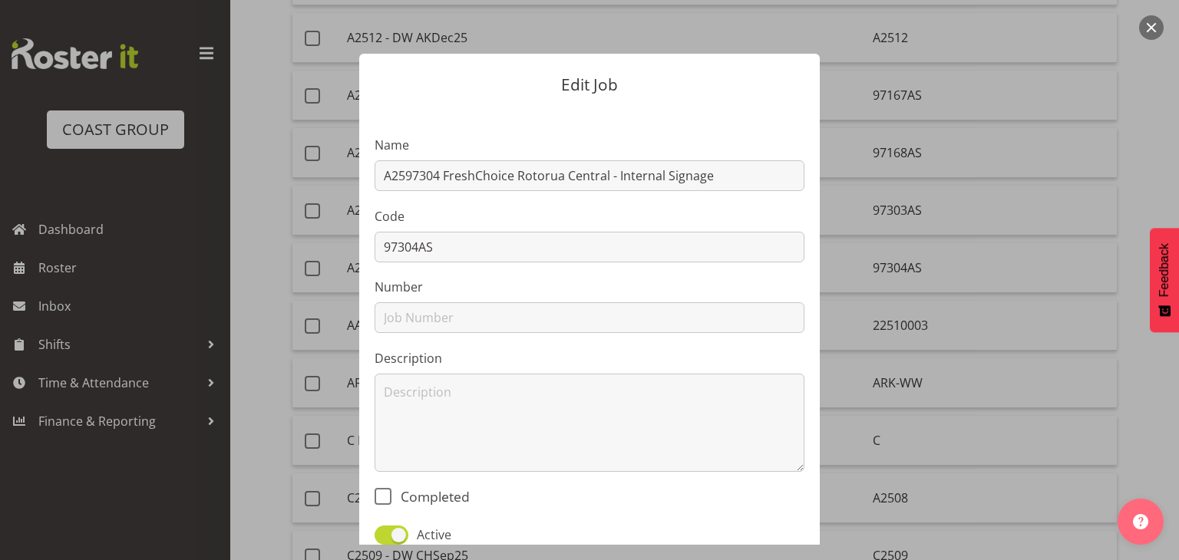
click at [1148, 26] on button "button" at bounding box center [1151, 27] width 25 height 25
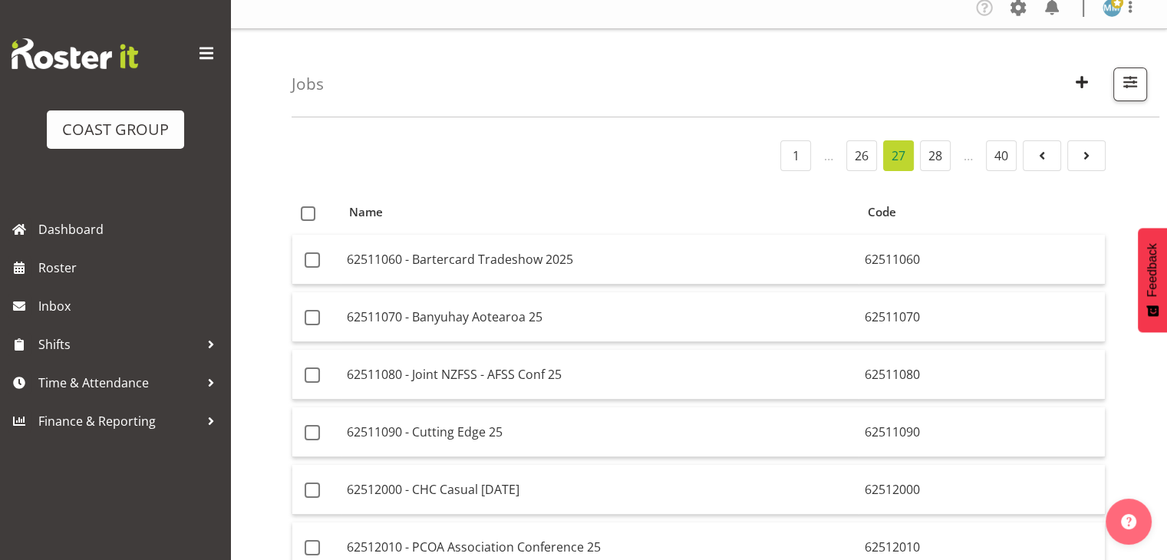
scroll to position [0, 0]
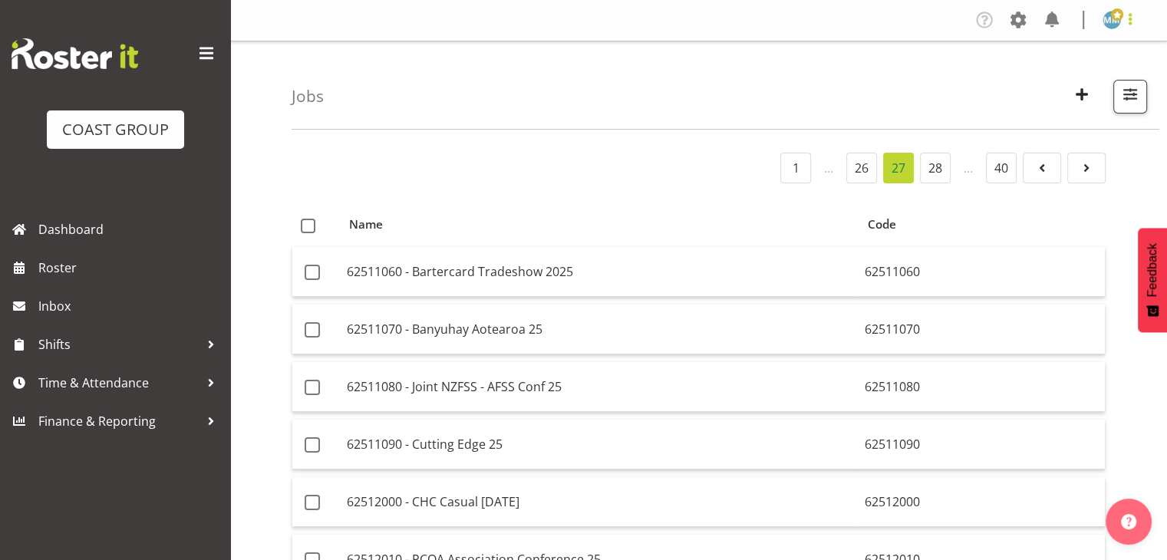
drag, startPoint x: 1127, startPoint y: 20, endPoint x: 1111, endPoint y: 30, distance: 18.3
click at [1127, 21] on span at bounding box center [1130, 19] width 18 height 18
click at [1046, 81] on link "Log Out" at bounding box center [1065, 81] width 147 height 28
